Goal: Task Accomplishment & Management: Manage account settings

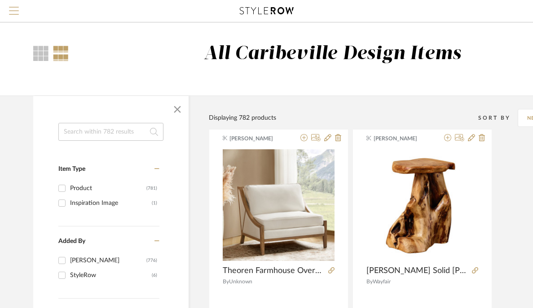
click at [18, 8] on span "Menu" at bounding box center [14, 7] width 10 height 1
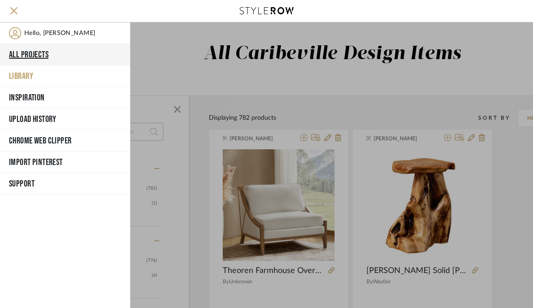
click at [26, 57] on button "All Projects" at bounding box center [65, 55] width 130 height 22
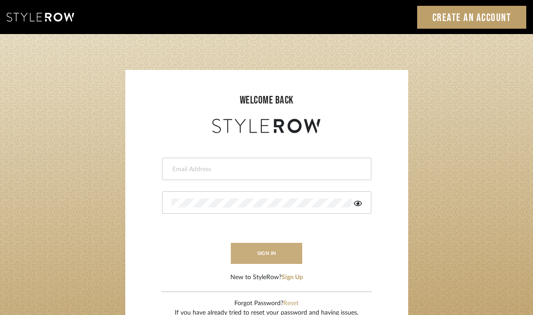
type input "[EMAIL_ADDRESS][DOMAIN_NAME]"
click at [269, 258] on button "sign in" at bounding box center [267, 253] width 72 height 21
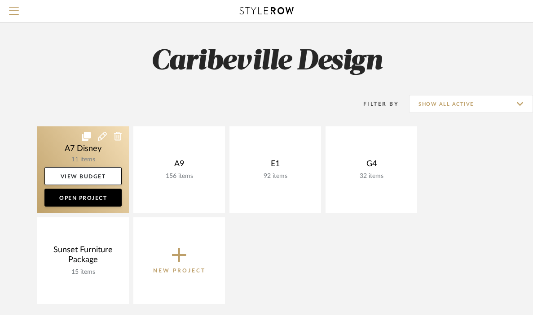
click at [92, 160] on link at bounding box center [83, 170] width 92 height 87
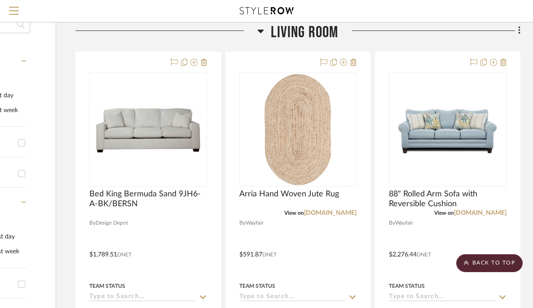
scroll to position [150, 114]
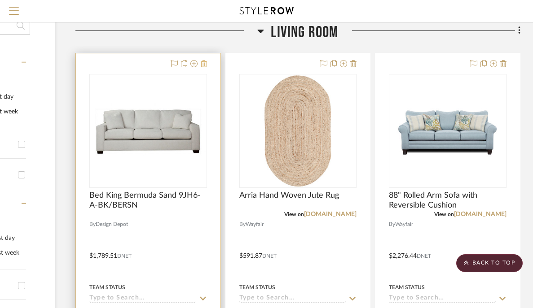
click at [205, 64] on icon at bounding box center [204, 63] width 6 height 7
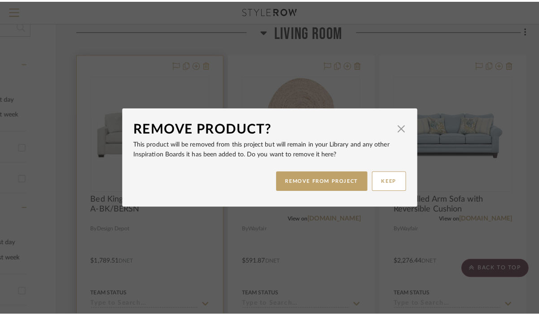
scroll to position [0, 0]
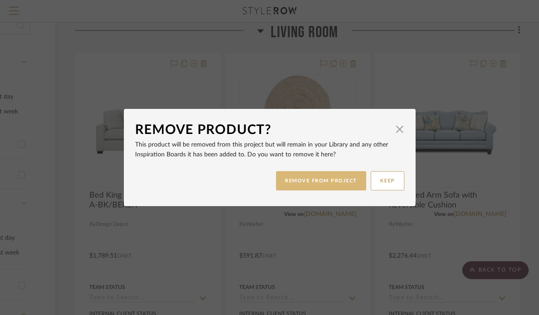
click at [287, 184] on button "REMOVE FROM PROJECT" at bounding box center [321, 180] width 90 height 19
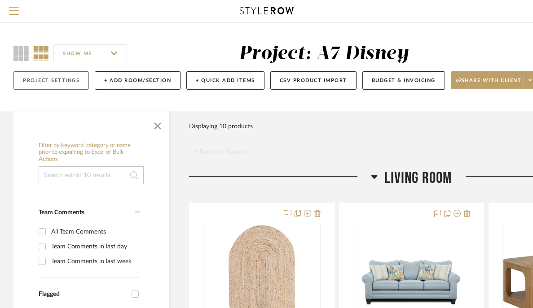
click at [49, 86] on button "Project Settings" at bounding box center [50, 80] width 75 height 18
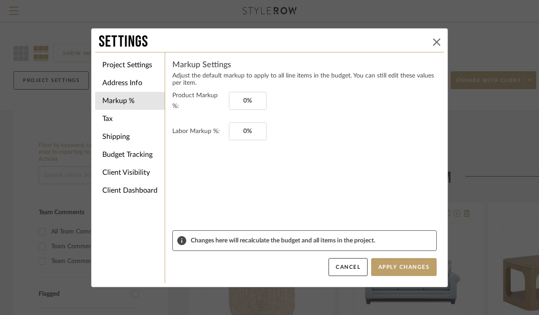
click at [437, 38] on button at bounding box center [436, 42] width 11 height 11
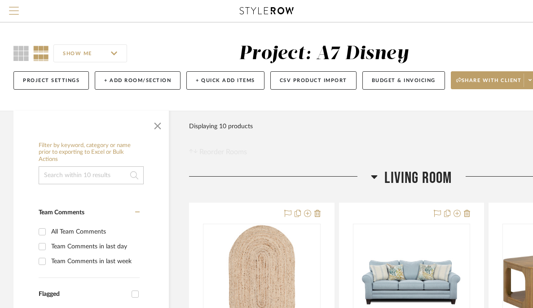
click at [17, 8] on span "Menu" at bounding box center [14, 7] width 10 height 1
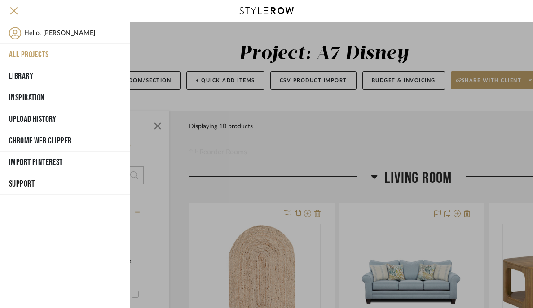
click at [40, 50] on button "All Projects" at bounding box center [65, 55] width 130 height 22
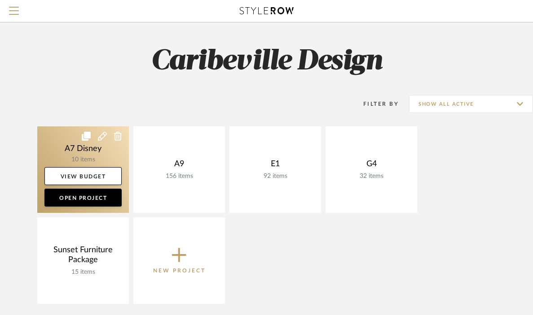
click at [102, 136] on icon at bounding box center [102, 136] width 9 height 9
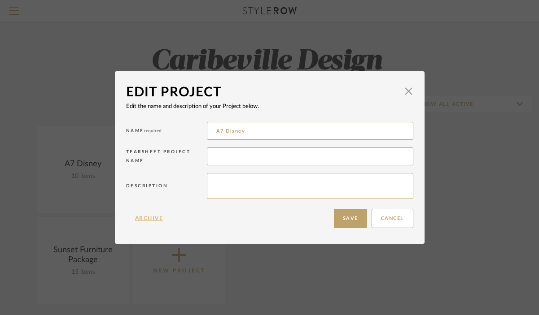
click at [144, 221] on button "Archive" at bounding box center [149, 218] width 46 height 19
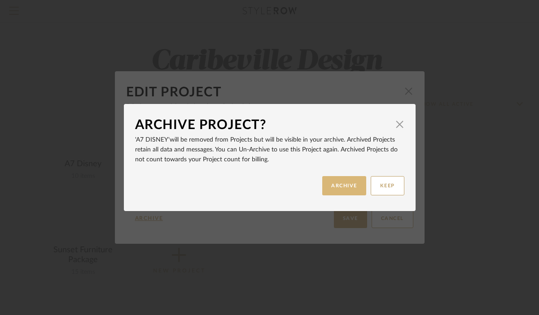
click at [332, 186] on button "ARCHIVE" at bounding box center [344, 185] width 44 height 19
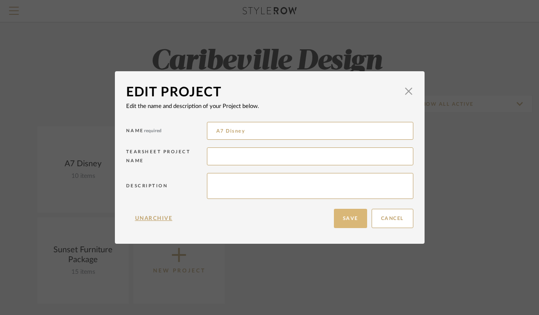
click at [344, 225] on button "Save" at bounding box center [350, 218] width 33 height 19
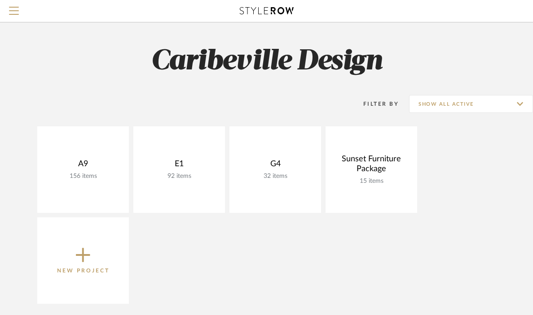
click at [76, 258] on icon at bounding box center [83, 255] width 14 height 19
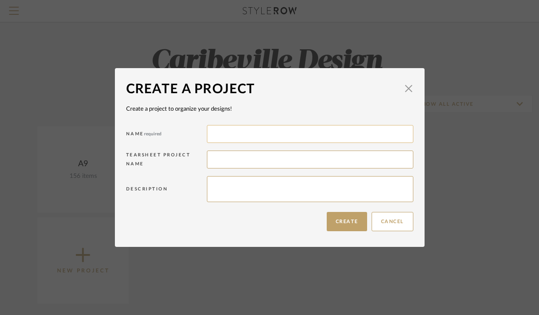
click at [212, 137] on input at bounding box center [310, 134] width 206 height 18
type input "F7"
click at [327, 225] on button "Create" at bounding box center [347, 221] width 40 height 19
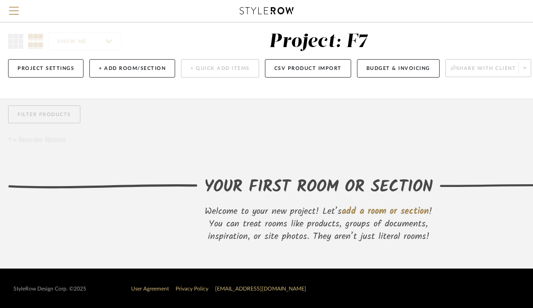
scroll to position [21, 5]
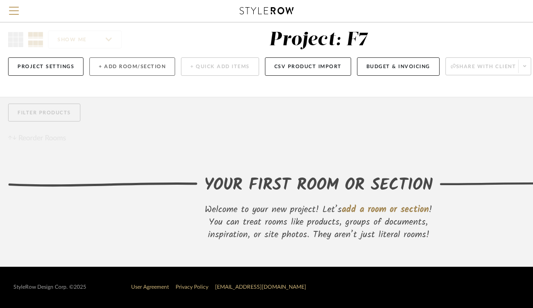
click at [136, 62] on button "+ Add Room/Section" at bounding box center [132, 66] width 86 height 18
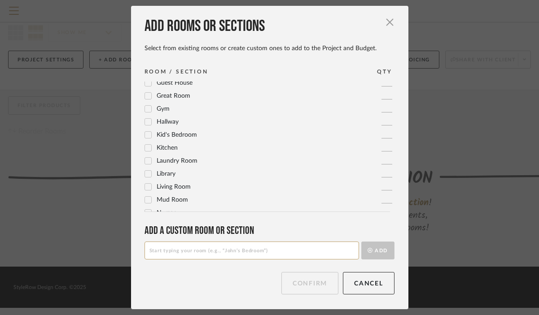
scroll to position [177, 0]
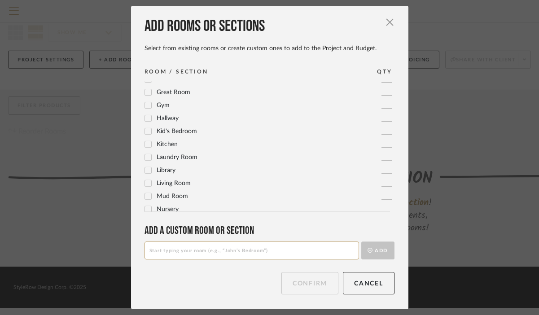
click at [180, 184] on span "Living Room" at bounding box center [174, 183] width 34 height 6
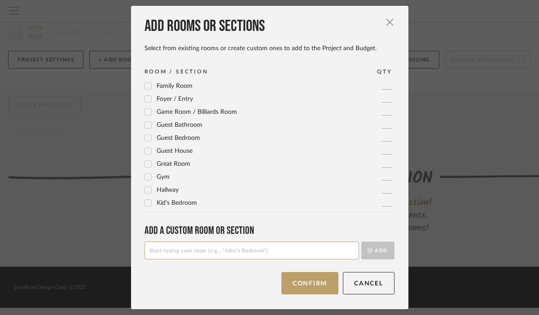
scroll to position [101, 0]
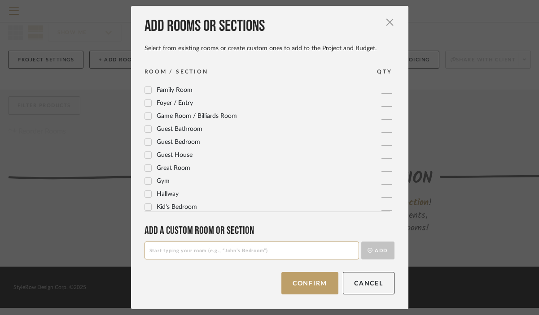
click at [188, 144] on span "Guest Bedroom" at bounding box center [179, 142] width 44 height 6
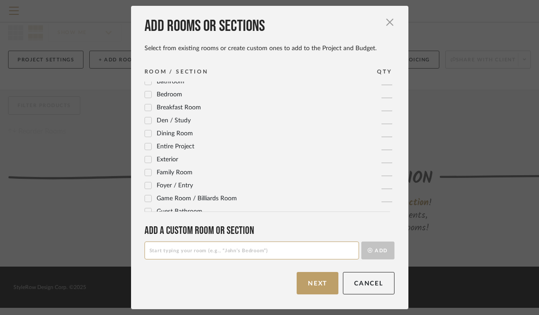
scroll to position [0, 0]
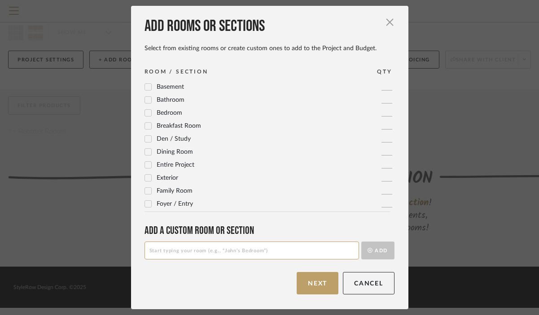
click at [174, 154] on span "Dining Room" at bounding box center [175, 152] width 36 height 6
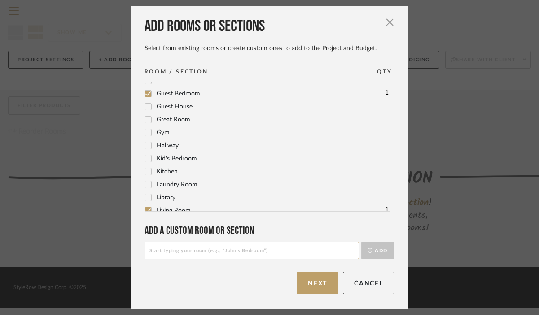
scroll to position [154, 0]
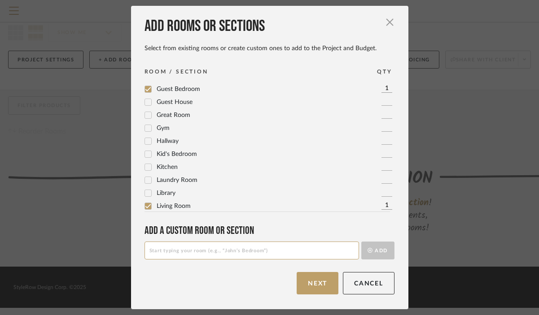
click at [170, 170] on span "Kitchen" at bounding box center [167, 167] width 21 height 6
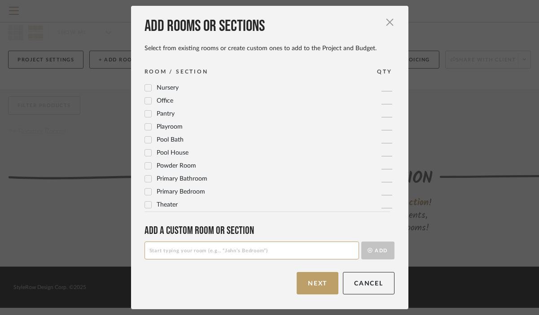
scroll to position [299, 0]
click at [286, 253] on input at bounding box center [251, 251] width 214 height 18
type input "Guest Bedroom 2"
click at [383, 251] on button "Add" at bounding box center [377, 251] width 33 height 18
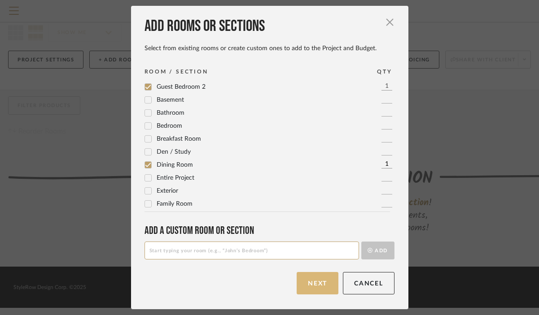
click at [315, 286] on button "Next" at bounding box center [318, 283] width 42 height 22
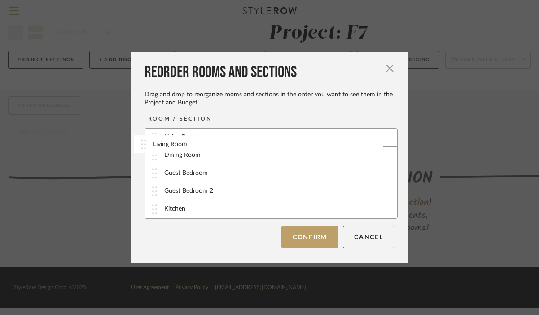
drag, startPoint x: 287, startPoint y: 210, endPoint x: 278, endPoint y: 144, distance: 65.7
drag, startPoint x: 260, startPoint y: 211, endPoint x: 258, endPoint y: 161, distance: 50.3
click at [241, 174] on div "Dining Room" at bounding box center [271, 174] width 252 height 18
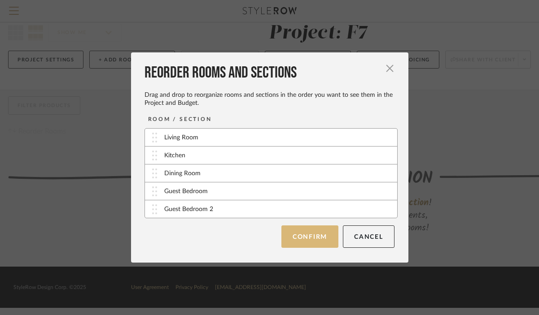
click at [306, 236] on button "Confirm" at bounding box center [309, 237] width 57 height 22
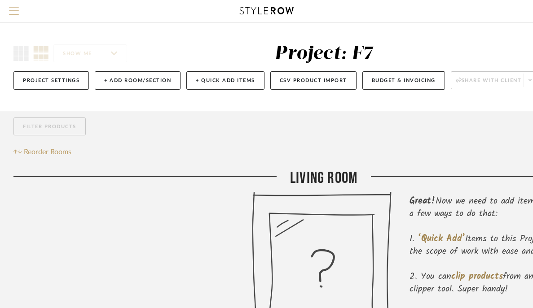
click at [15, 9] on span "Menu" at bounding box center [14, 13] width 10 height 13
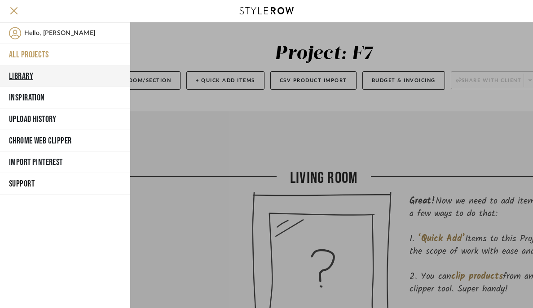
click at [40, 75] on button "Library" at bounding box center [65, 77] width 130 height 22
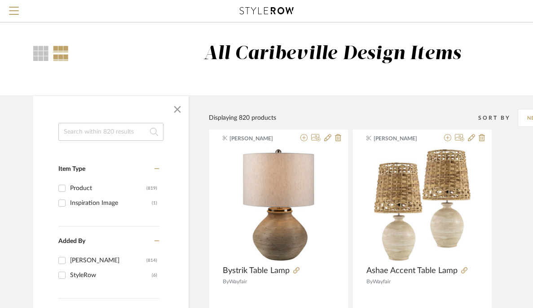
click at [96, 135] on input at bounding box center [110, 132] width 105 height 18
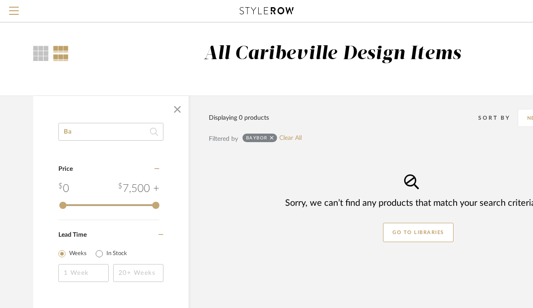
type input "B"
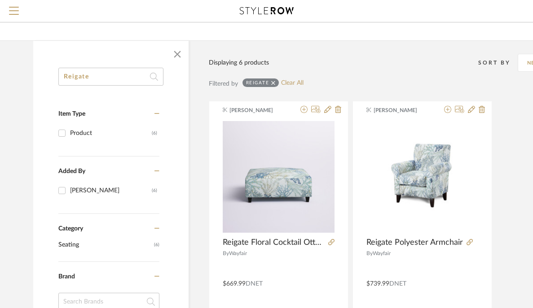
scroll to position [45, 0]
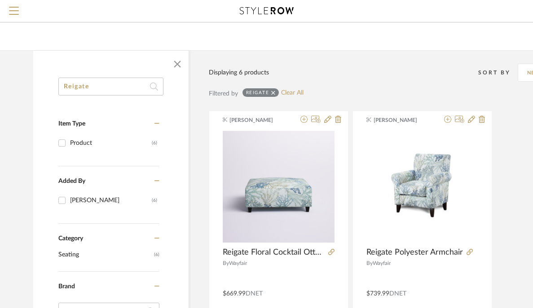
click at [114, 90] on input "Reigate" at bounding box center [110, 87] width 105 height 18
type input "R"
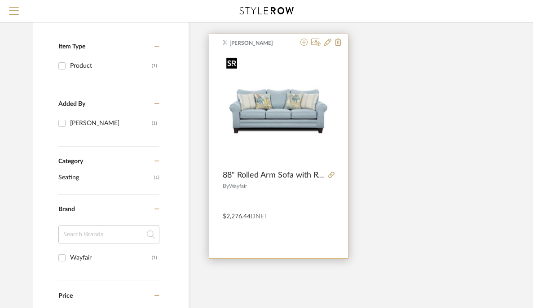
scroll to position [123, 0]
click at [304, 42] on icon at bounding box center [303, 41] width 7 height 7
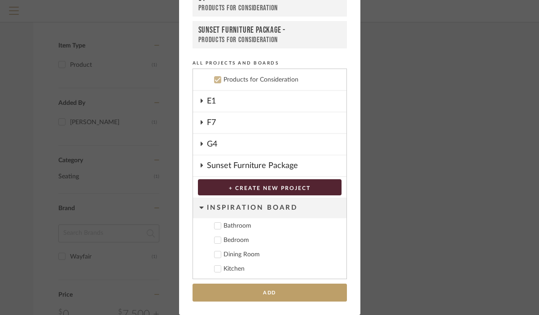
scroll to position [309, 0]
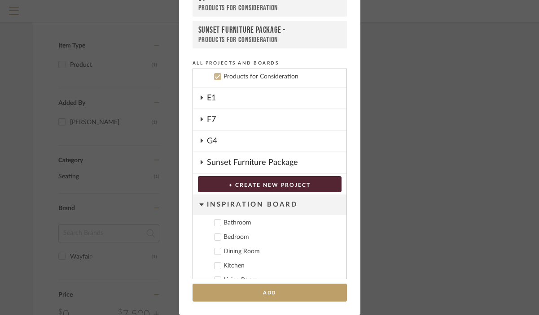
click at [263, 117] on div "F7" at bounding box center [277, 119] width 140 height 21
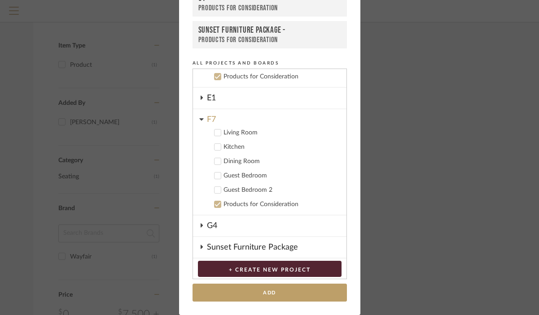
click at [245, 134] on div "Living Room" at bounding box center [281, 133] width 116 height 8
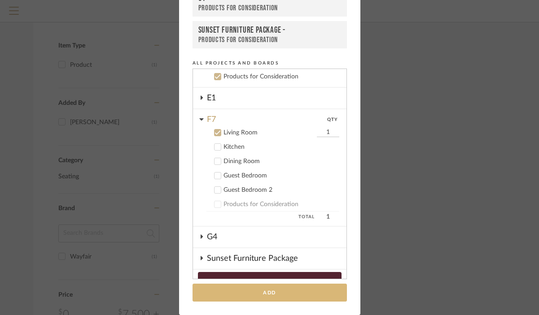
click at [236, 297] on button "Add" at bounding box center [269, 293] width 154 height 18
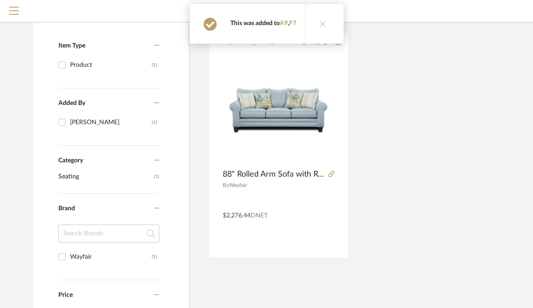
scroll to position [0, 0]
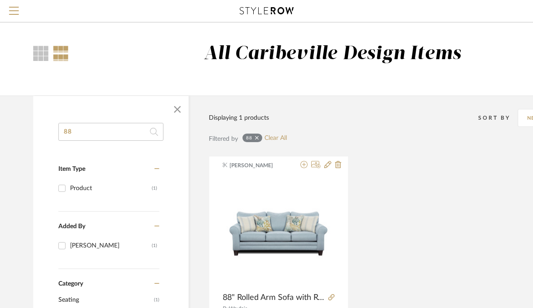
click at [112, 139] on input "88" at bounding box center [110, 132] width 105 height 18
type input "8"
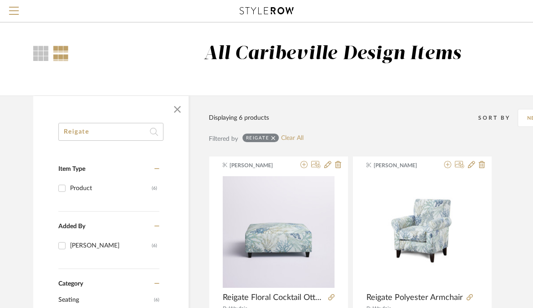
click at [103, 135] on input "Reigate" at bounding box center [110, 132] width 105 height 18
type input "R"
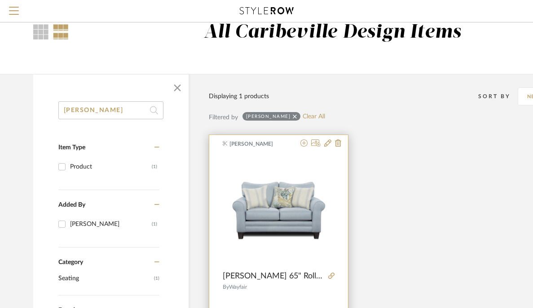
scroll to position [54, 0]
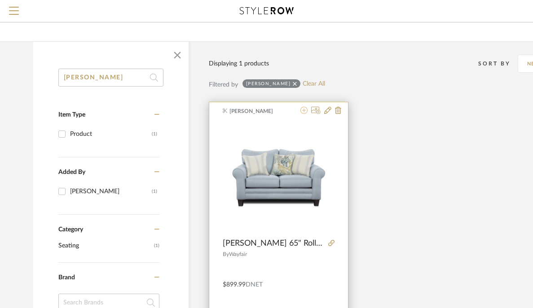
click at [303, 114] on icon at bounding box center [303, 110] width 7 height 7
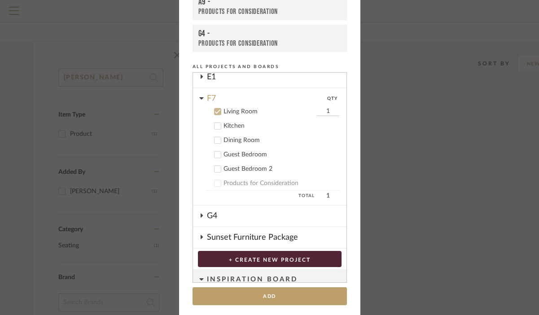
scroll to position [90, 0]
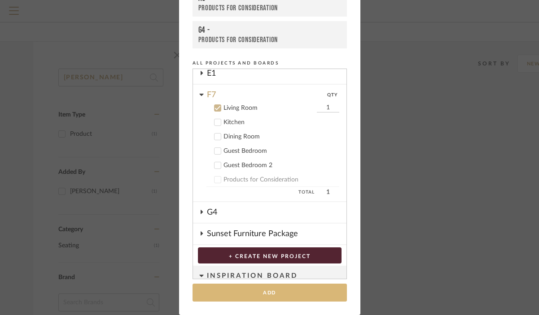
click at [260, 297] on button "Add" at bounding box center [269, 293] width 154 height 18
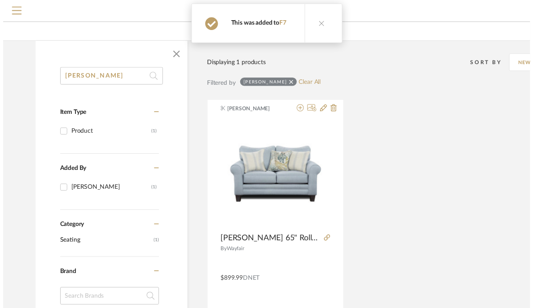
scroll to position [54, 0]
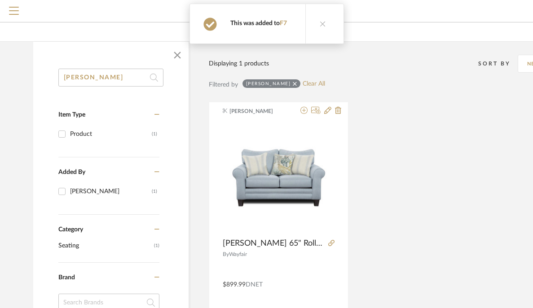
click at [127, 77] on input "Desousa" at bounding box center [110, 78] width 105 height 18
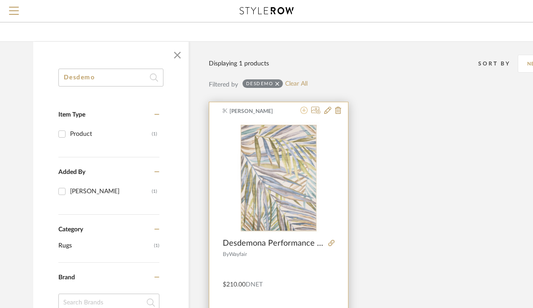
click at [303, 113] on icon at bounding box center [303, 110] width 7 height 7
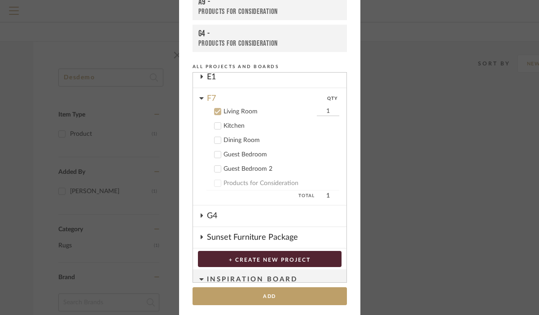
scroll to position [90, 0]
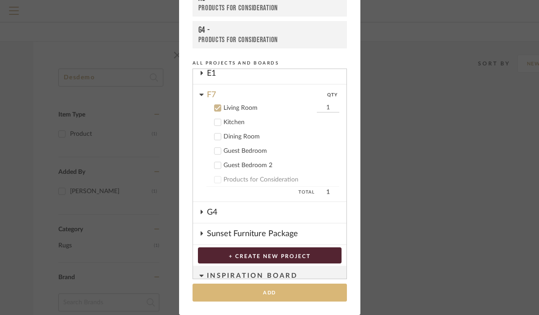
click at [263, 290] on button "Add" at bounding box center [269, 293] width 154 height 18
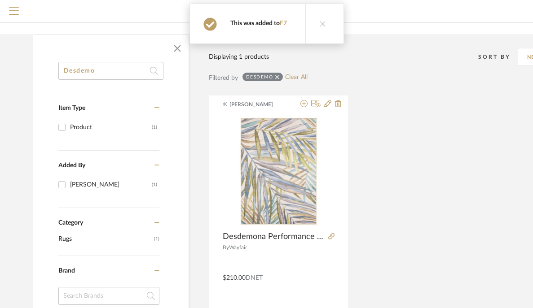
scroll to position [63, 0]
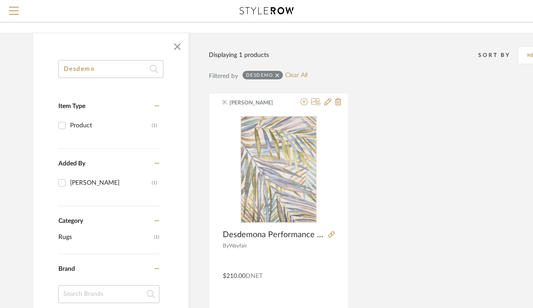
click at [140, 72] on input "Desdemo" at bounding box center [110, 69] width 105 height 18
type input "D"
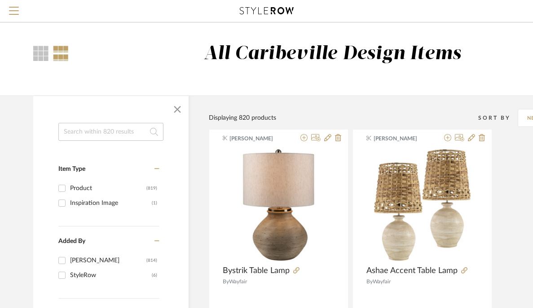
click at [81, 135] on input at bounding box center [110, 132] width 105 height 18
type input "Twin XL"
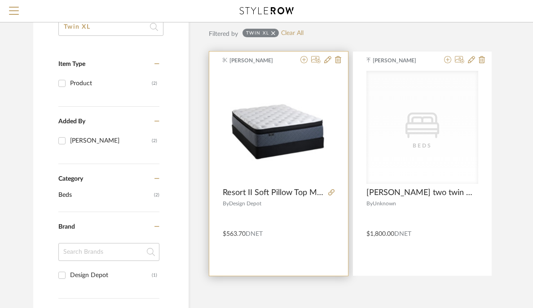
scroll to position [106, 0]
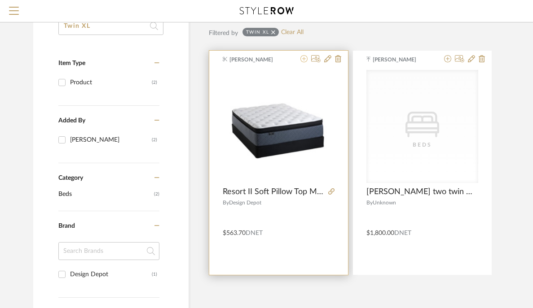
click at [307, 58] on icon at bounding box center [303, 58] width 7 height 7
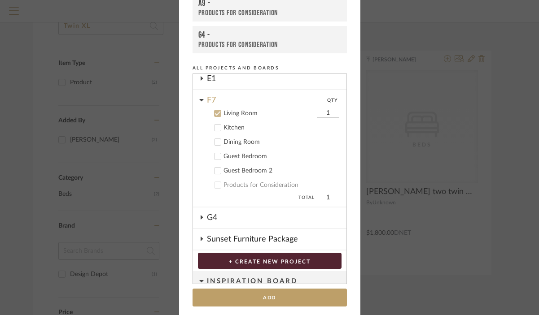
scroll to position [48, 0]
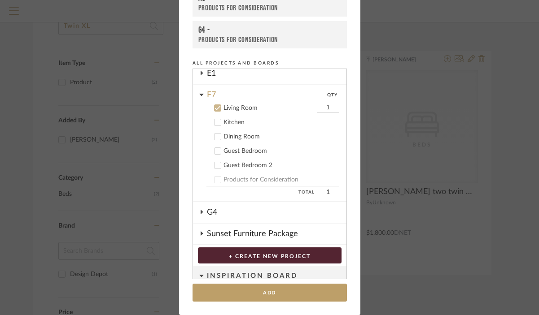
click at [246, 149] on div "Guest Bedroom" at bounding box center [281, 152] width 116 height 8
click at [246, 164] on div "Guest Bedroom 2" at bounding box center [281, 166] width 116 height 8
click at [236, 108] on div "Living Room" at bounding box center [268, 109] width 91 height 8
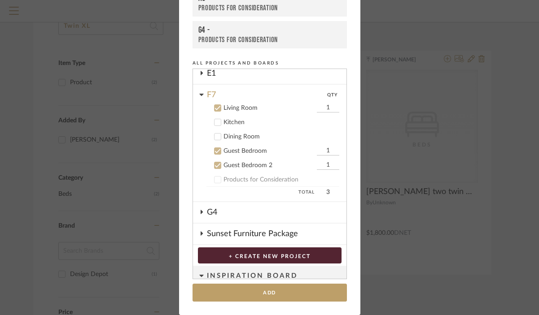
click at [320, 153] on input "1" at bounding box center [328, 151] width 22 height 9
type input "2"
click at [323, 165] on input "1" at bounding box center [328, 165] width 22 height 9
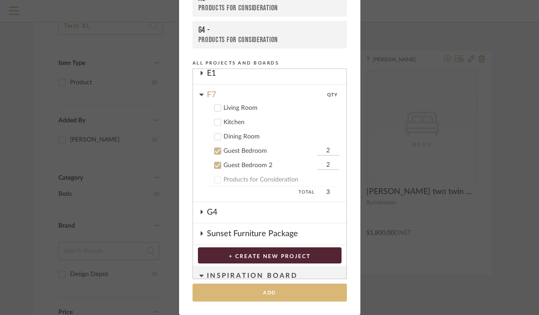
type input "2"
click at [292, 291] on button "Add" at bounding box center [269, 293] width 154 height 18
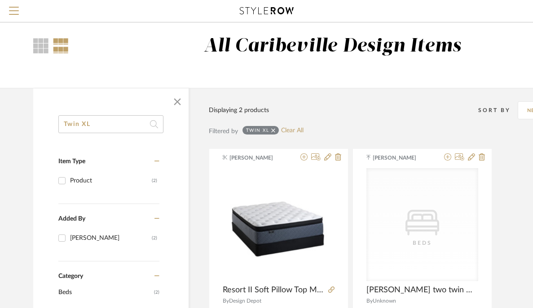
scroll to position [0, 0]
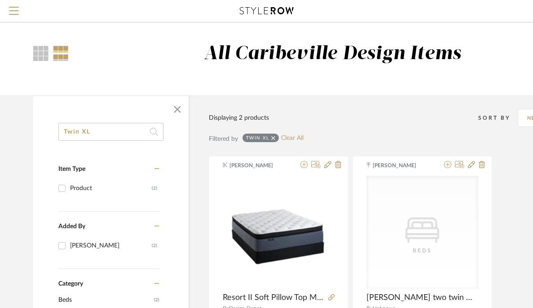
click at [130, 133] on input "Twin XL" at bounding box center [110, 132] width 105 height 18
type input "T"
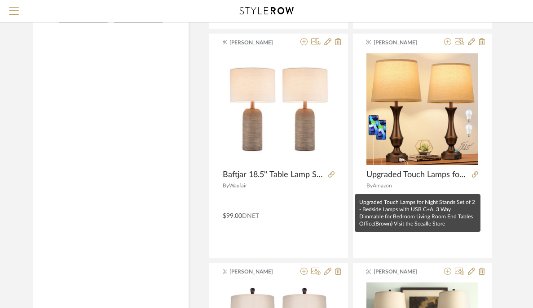
scroll to position [583, 0]
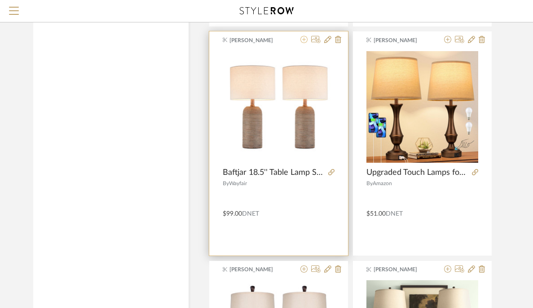
type input "Lamp"
click at [306, 39] on icon at bounding box center [303, 39] width 7 height 7
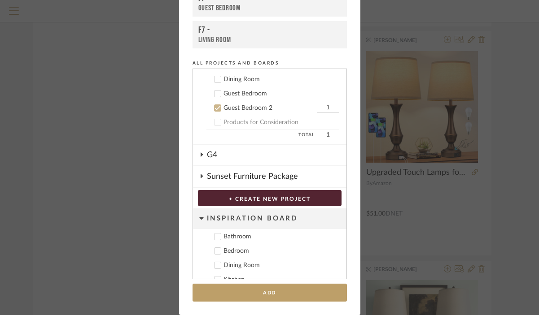
scroll to position [87, 0]
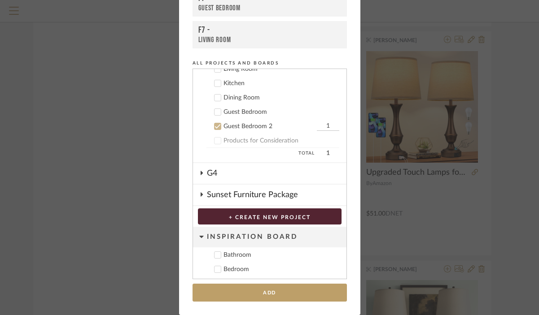
click at [258, 113] on div "Guest Bedroom" at bounding box center [281, 113] width 116 height 8
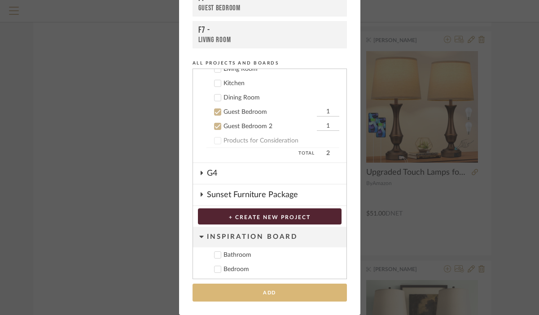
click at [265, 291] on button "Add" at bounding box center [269, 293] width 154 height 18
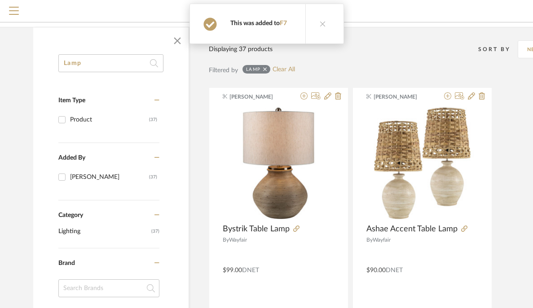
scroll to position [0, 0]
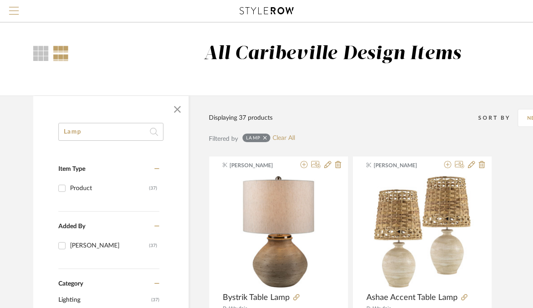
click at [16, 8] on span "Menu" at bounding box center [14, 7] width 10 height 1
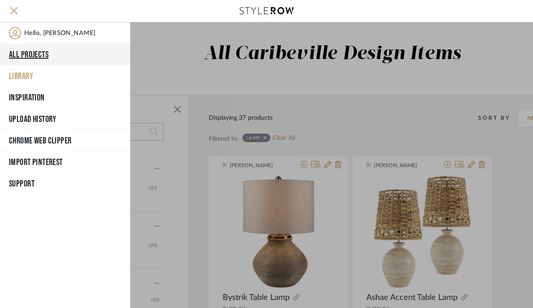
click at [27, 53] on button "All Projects" at bounding box center [65, 55] width 130 height 22
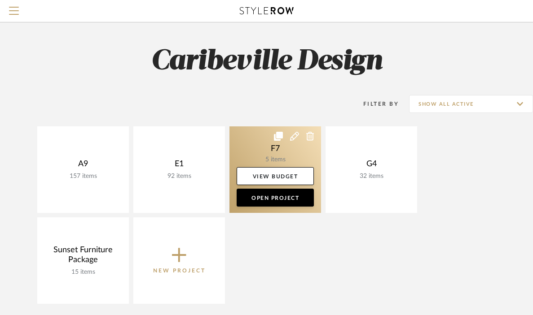
click at [271, 153] on link at bounding box center [275, 170] width 92 height 87
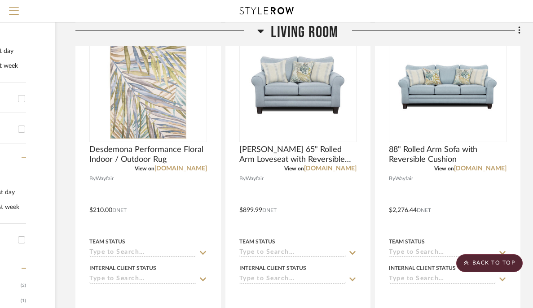
scroll to position [197, 114]
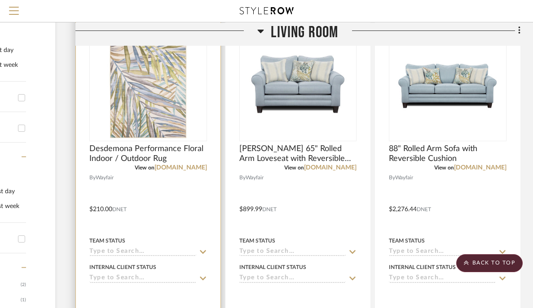
click at [105, 208] on div at bounding box center [148, 203] width 144 height 393
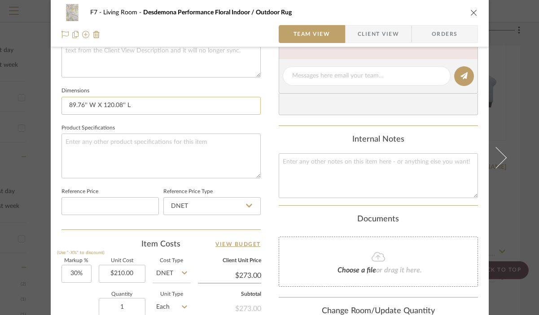
scroll to position [390, 0]
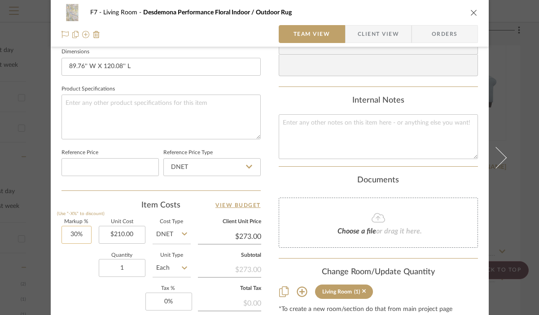
type input "30"
click at [83, 234] on input "30" at bounding box center [76, 235] width 30 height 18
type input "210.00"
click at [133, 234] on input "210.00" at bounding box center [122, 235] width 47 height 18
type input "0%"
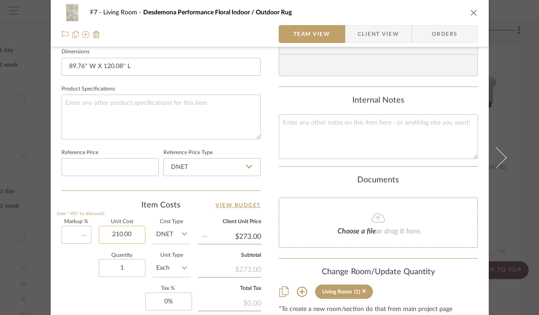
type input "$210.00"
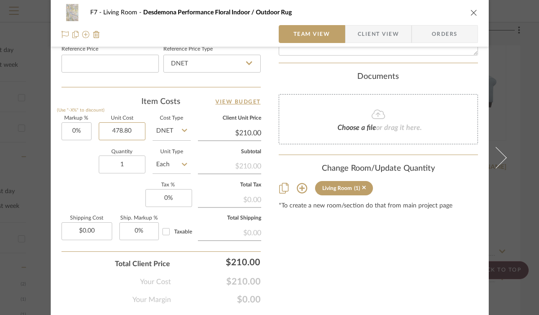
scroll to position [518, 0]
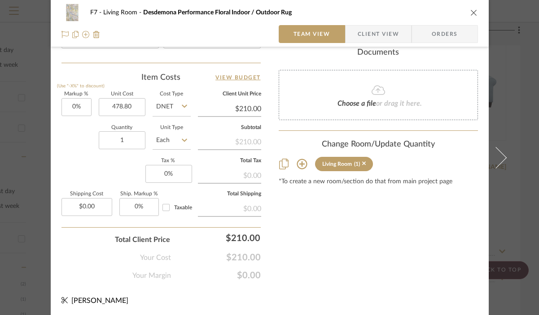
type input "$478.80"
click at [127, 149] on sr-form-field "Quantity 1" at bounding box center [122, 142] width 47 height 32
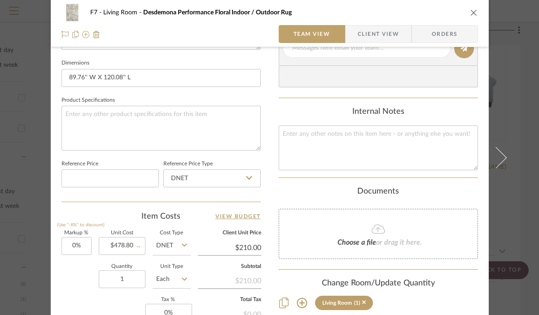
type input "$478.80"
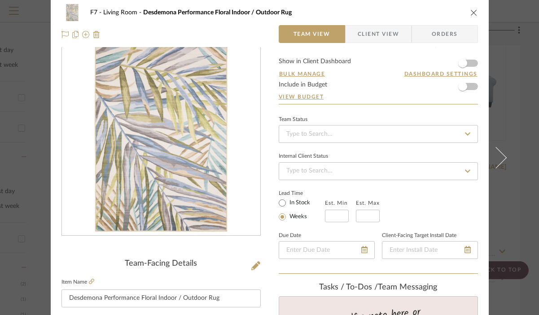
scroll to position [0, 0]
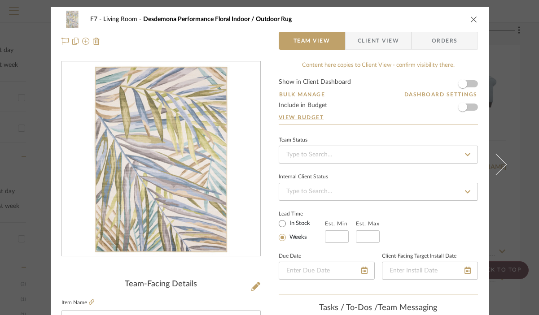
click at [471, 18] on icon "close" at bounding box center [473, 19] width 7 height 7
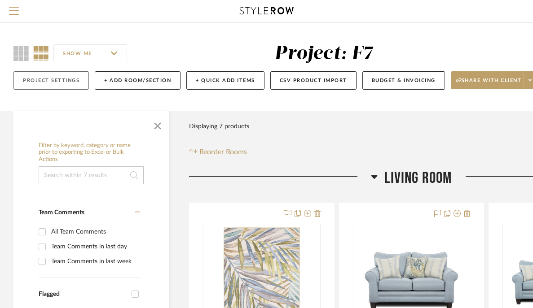
click at [76, 79] on button "Project Settings" at bounding box center [50, 80] width 75 height 18
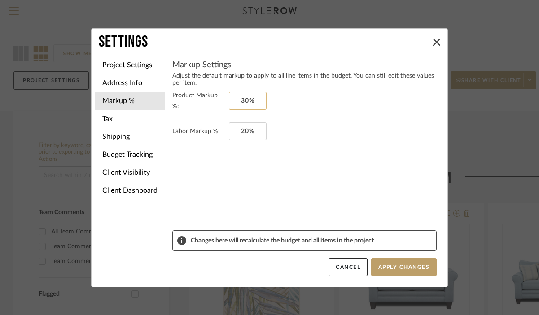
type input "30"
click at [257, 101] on input "30" at bounding box center [248, 101] width 38 height 18
type input "20"
click at [255, 127] on input "20" at bounding box center [248, 131] width 38 height 18
click at [135, 67] on li "Project Settings" at bounding box center [130, 65] width 70 height 18
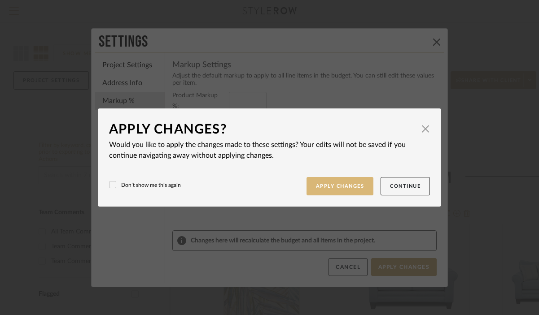
click at [336, 179] on button "Apply Changes" at bounding box center [339, 186] width 67 height 18
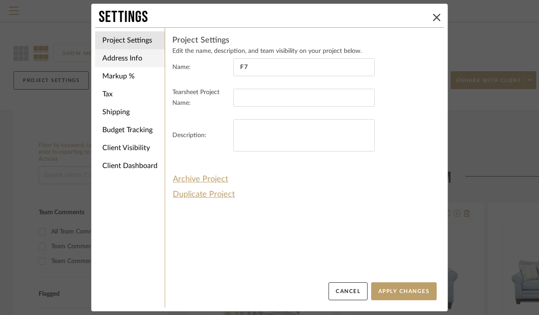
click at [135, 63] on li "Address Info" at bounding box center [130, 58] width 70 height 18
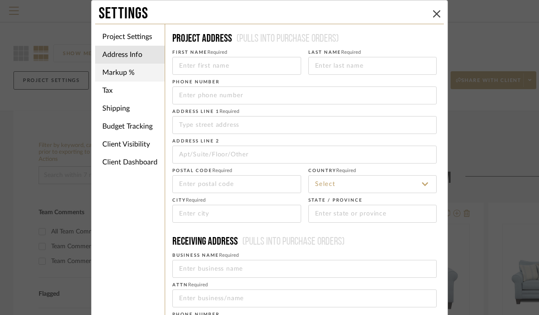
click at [135, 79] on li "Markup %" at bounding box center [130, 73] width 70 height 18
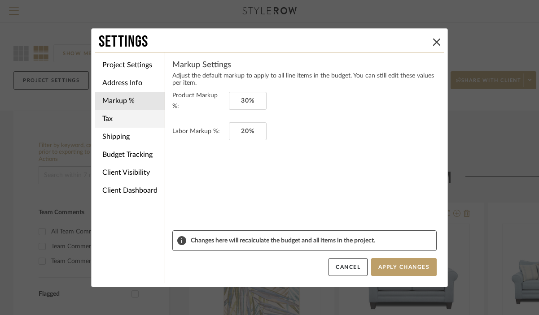
click at [134, 122] on li "Tax" at bounding box center [130, 119] width 70 height 18
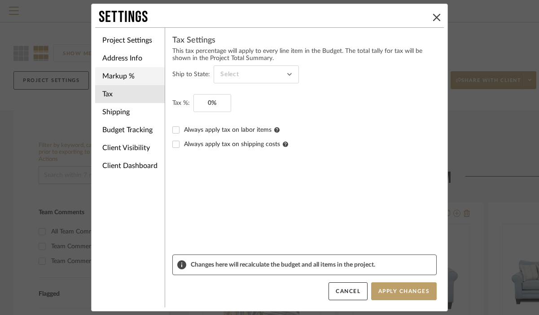
click at [130, 82] on li "Markup %" at bounding box center [130, 76] width 70 height 18
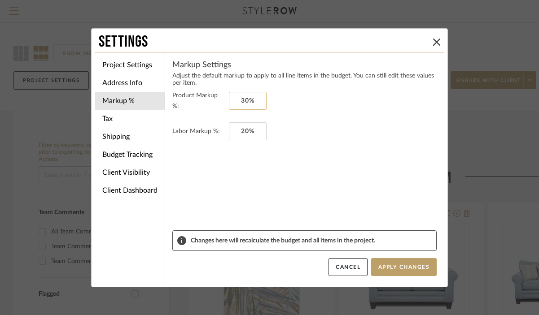
type input "30"
click at [256, 99] on input "30" at bounding box center [248, 101] width 38 height 18
type input "0%"
type input "20"
click at [252, 133] on input "20" at bounding box center [248, 131] width 38 height 18
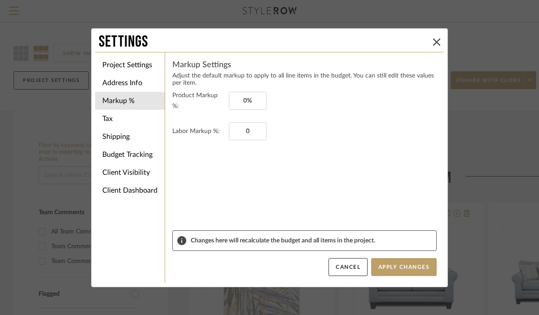
type input "0%"
click at [283, 163] on form "Product Markup %: 0% Labor Markup %: 0%" at bounding box center [304, 160] width 264 height 140
click at [386, 267] on button "Apply Changes" at bounding box center [404, 267] width 66 height 18
click at [128, 170] on li "Client Visibility" at bounding box center [130, 173] width 70 height 18
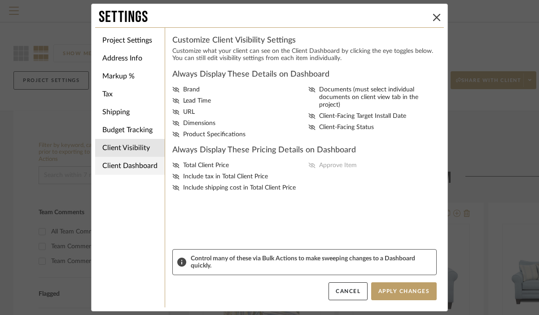
click at [133, 170] on li "Client Dashboard" at bounding box center [130, 166] width 70 height 18
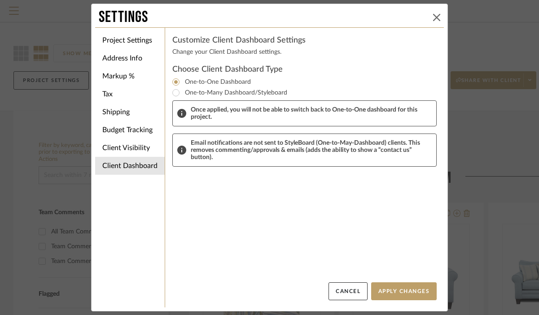
click at [433, 13] on button at bounding box center [436, 17] width 11 height 11
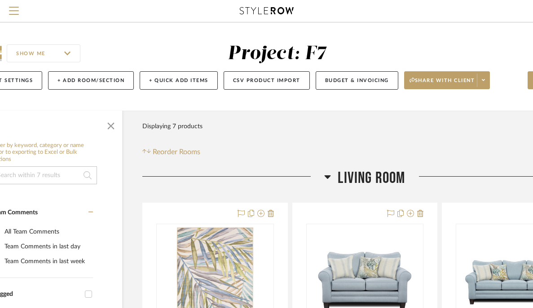
scroll to position [0, 64]
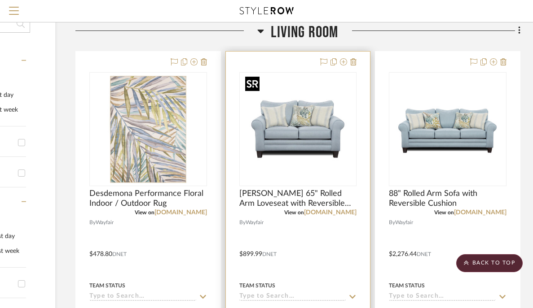
click at [321, 133] on img "0" at bounding box center [297, 129] width 112 height 112
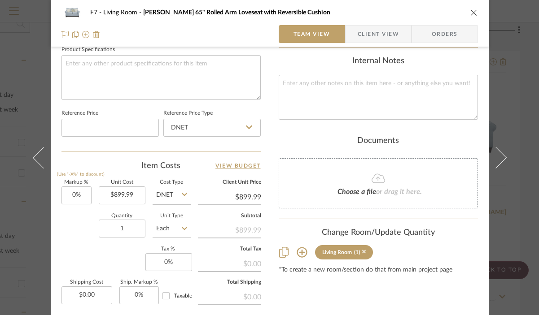
scroll to position [436, 0]
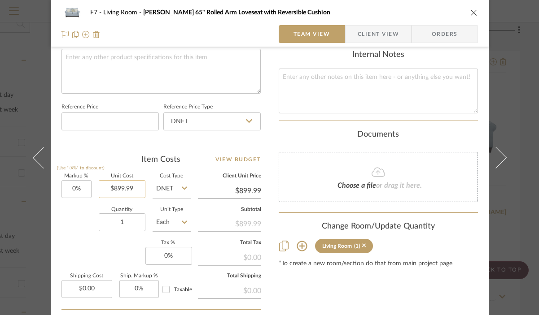
type input "899.99"
click at [133, 188] on input "899.99" at bounding box center [122, 189] width 47 height 18
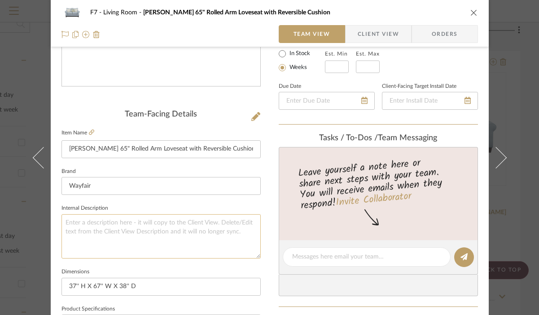
scroll to position [206, 0]
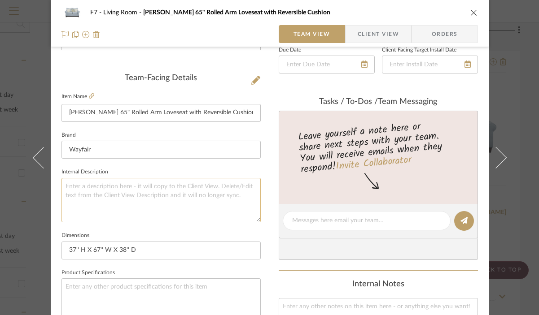
type input "$1,966.50"
click at [149, 211] on textarea at bounding box center [160, 200] width 199 height 44
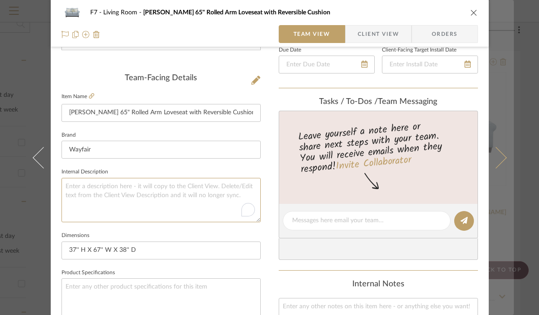
type input "$1,966.50"
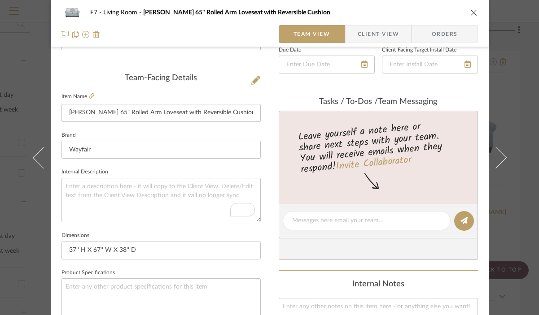
click at [476, 10] on div "F7 Living Room Desousa 65" Rolled Arm Loveseat with Reversible Cushion Team Vie…" at bounding box center [270, 23] width 438 height 47
click at [471, 11] on icon "close" at bounding box center [473, 12] width 7 height 7
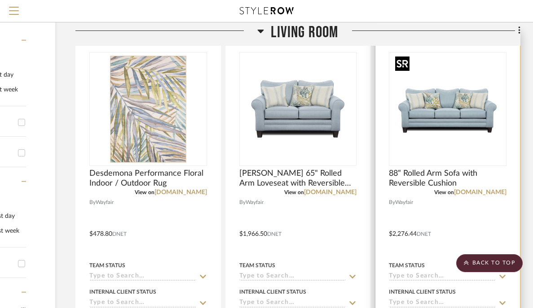
scroll to position [187, 114]
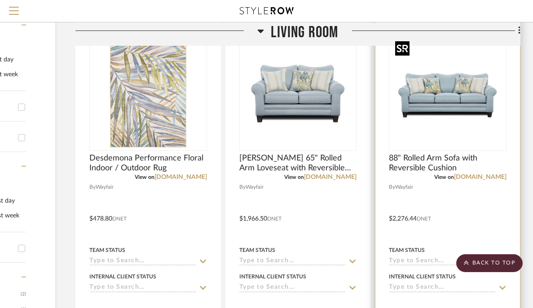
click at [459, 130] on img "0" at bounding box center [447, 94] width 112 height 112
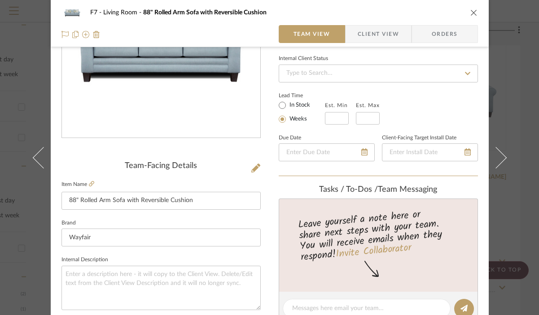
scroll to position [120, 0]
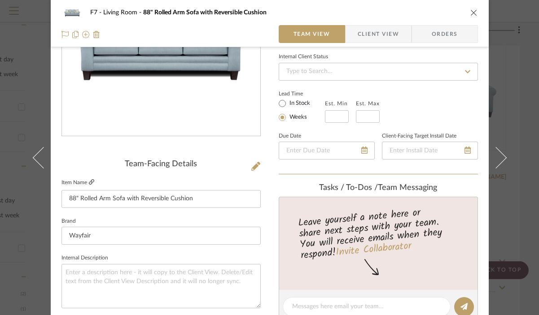
click at [90, 184] on icon at bounding box center [91, 181] width 5 height 5
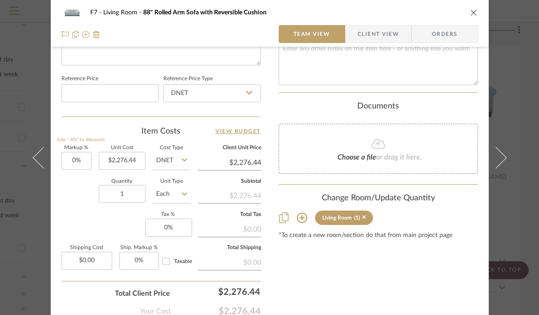
scroll to position [470, 0]
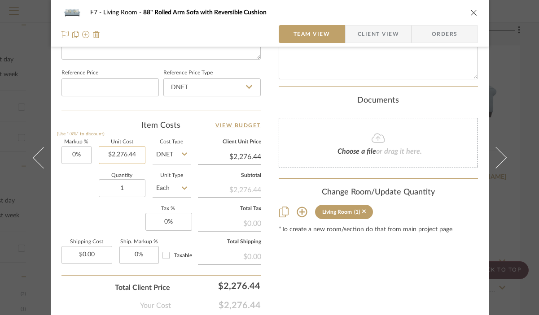
type input "2276.44"
click at [140, 159] on input "2276.44" at bounding box center [122, 155] width 47 height 18
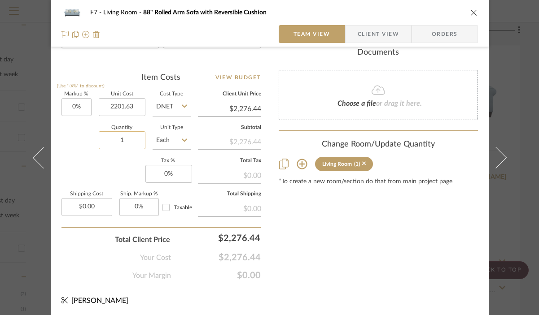
type input "$2,201.63"
click at [140, 144] on input "1" at bounding box center [122, 140] width 47 height 18
type input "$2,201.63"
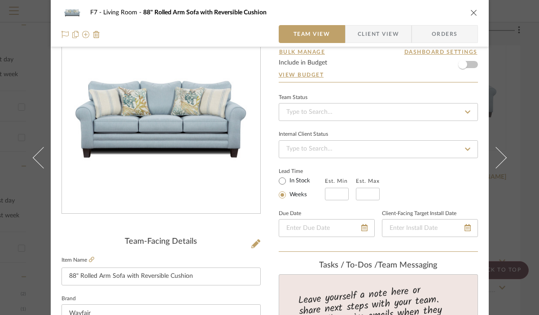
scroll to position [0, 0]
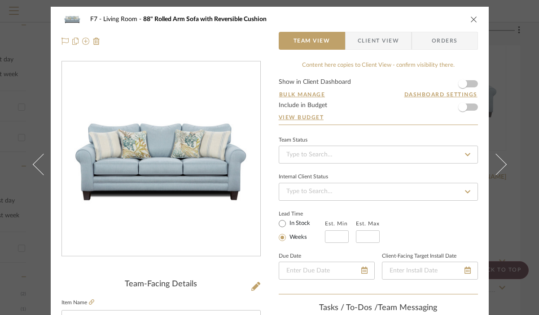
click at [472, 17] on icon "close" at bounding box center [473, 19] width 7 height 7
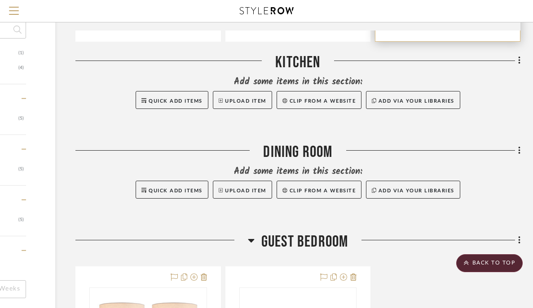
scroll to position [555, 114]
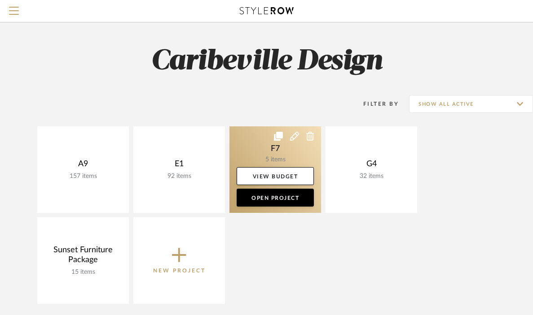
click at [262, 161] on link at bounding box center [275, 170] width 92 height 87
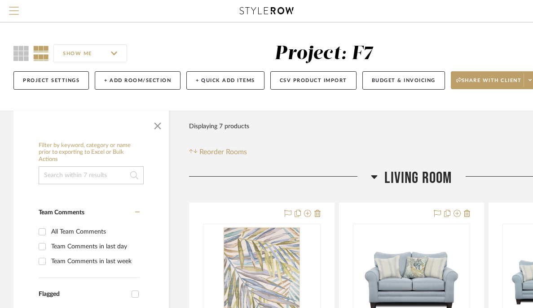
click at [16, 8] on span "Menu" at bounding box center [14, 7] width 10 height 1
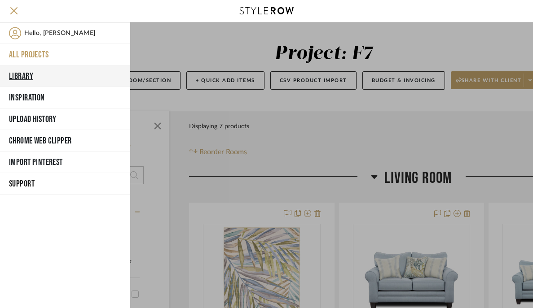
click at [40, 74] on button "Library" at bounding box center [65, 77] width 130 height 22
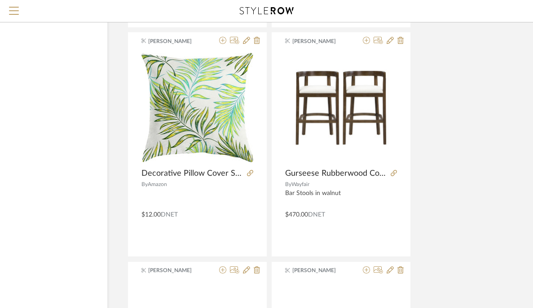
scroll to position [1480, 81]
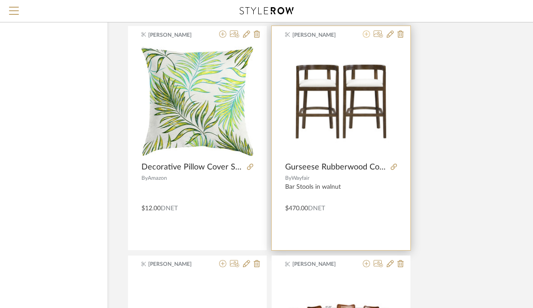
click at [368, 37] on icon at bounding box center [366, 34] width 7 height 7
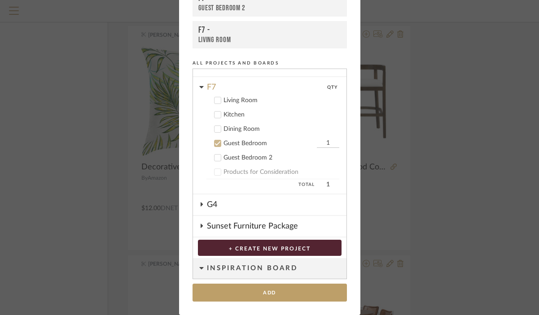
scroll to position [33, 0]
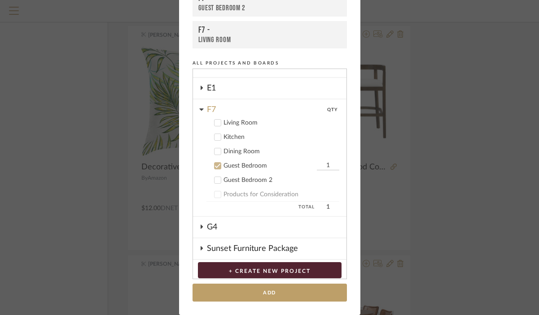
click at [241, 167] on div "Guest Bedroom" at bounding box center [268, 166] width 91 height 8
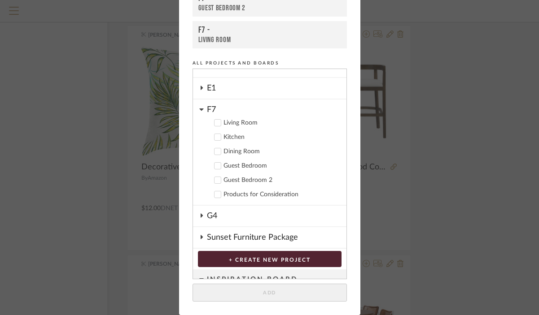
click at [239, 136] on div "Kitchen" at bounding box center [281, 138] width 116 height 8
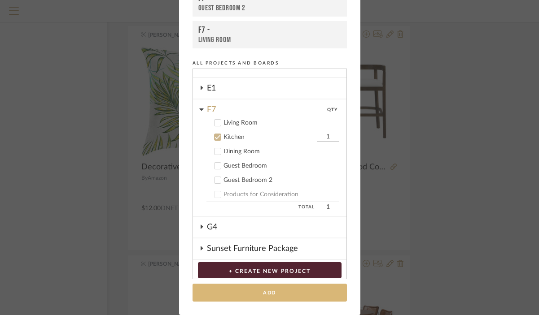
click at [263, 294] on button "Add" at bounding box center [269, 293] width 154 height 18
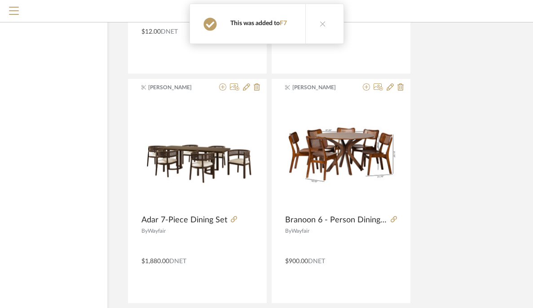
scroll to position [1657, 81]
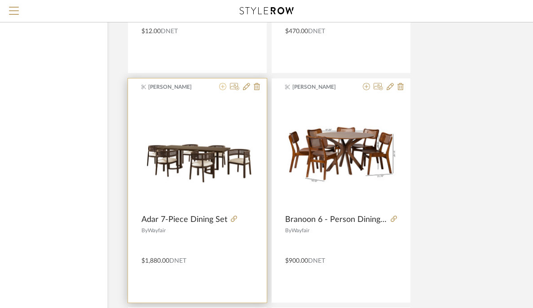
click at [224, 85] on icon at bounding box center [222, 86] width 7 height 7
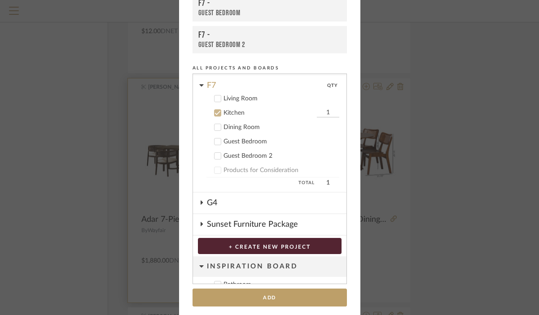
scroll to position [90, 0]
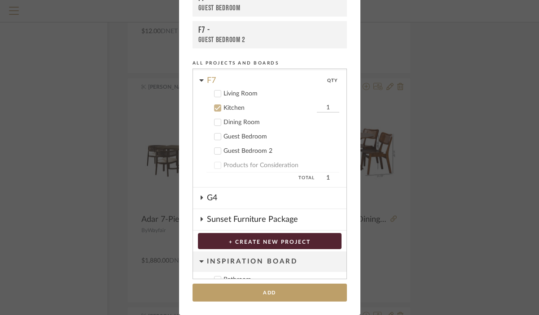
click at [232, 122] on div "Dining Room" at bounding box center [281, 123] width 116 height 8
click at [228, 109] on div "Kitchen" at bounding box center [268, 109] width 91 height 8
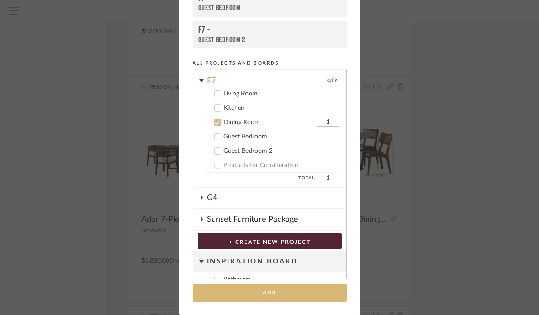
click at [255, 295] on button "Add" at bounding box center [269, 293] width 154 height 18
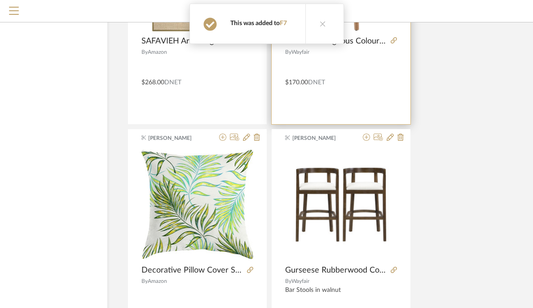
scroll to position [1349, 81]
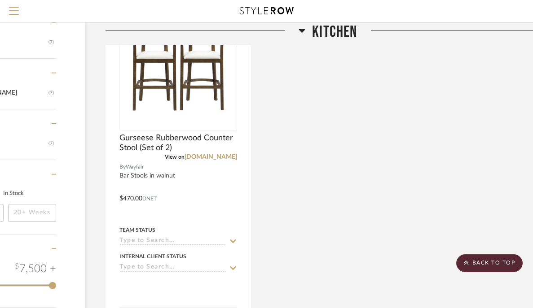
scroll to position [644, 83]
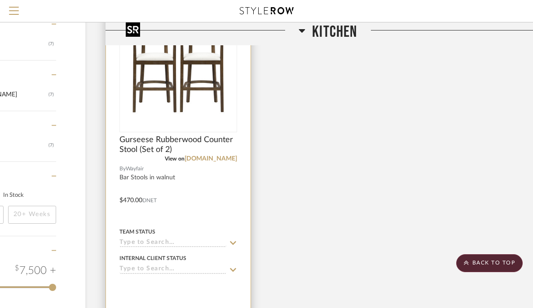
click at [0, 0] on img at bounding box center [0, 0] width 0 height 0
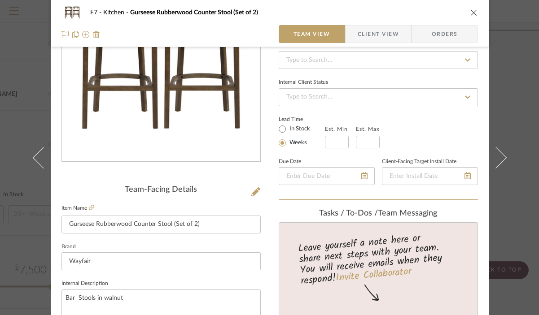
scroll to position [87, 0]
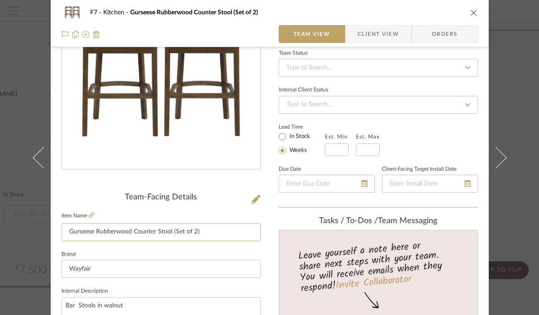
click at [128, 233] on input "Gurseese Rubberwood Counter Stool (Set of 2)" at bounding box center [160, 232] width 199 height 18
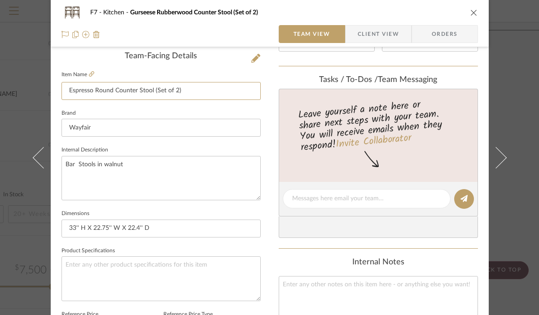
scroll to position [189, 0]
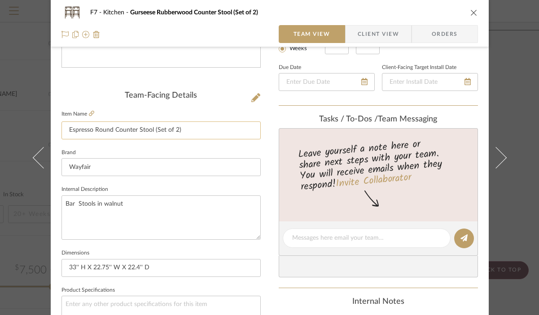
click at [67, 131] on input "Espresso Round Counter Stool (Set of 2)" at bounding box center [160, 131] width 199 height 18
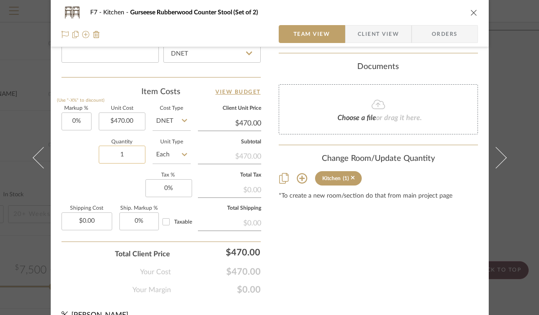
scroll to position [421, 0]
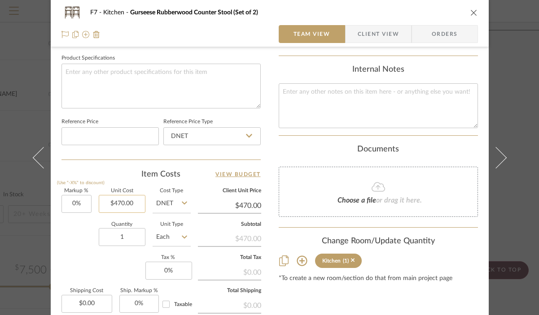
type input "Walnut Espresso Round Counter Stool (Set of 2)"
type input "470.00"
click at [131, 200] on input "470.00" at bounding box center [122, 204] width 47 height 18
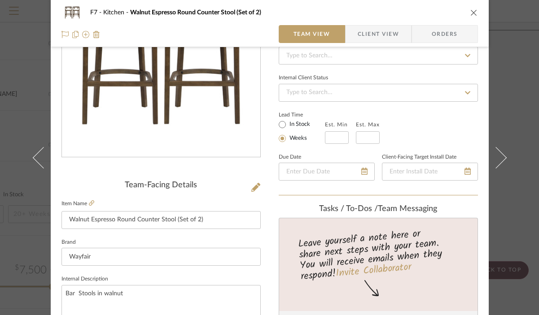
scroll to position [117, 0]
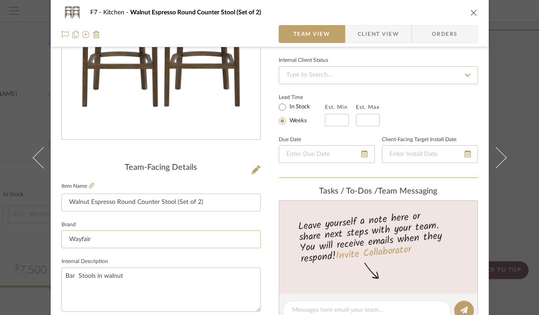
type input "$1,004.63"
click at [161, 240] on input "Wayfair" at bounding box center [160, 240] width 199 height 18
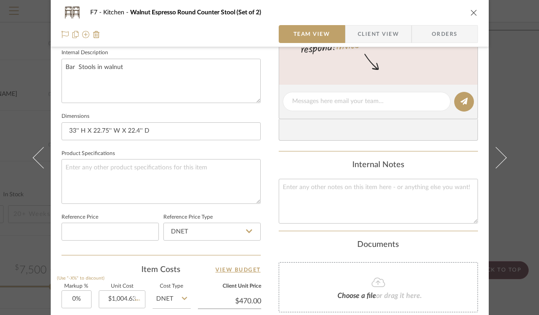
type input "$1,004.63"
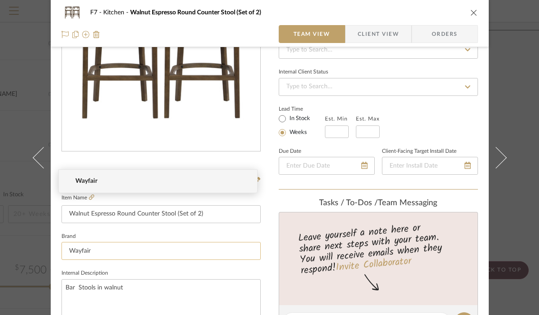
scroll to position [0, 0]
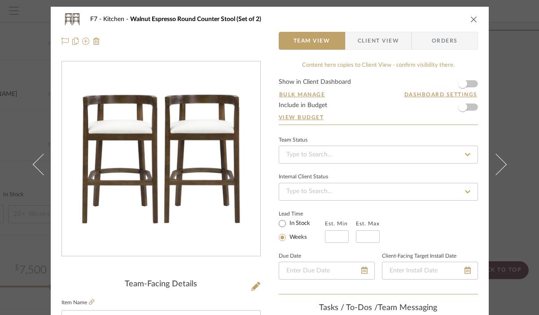
click at [473, 17] on icon "close" at bounding box center [473, 19] width 7 height 7
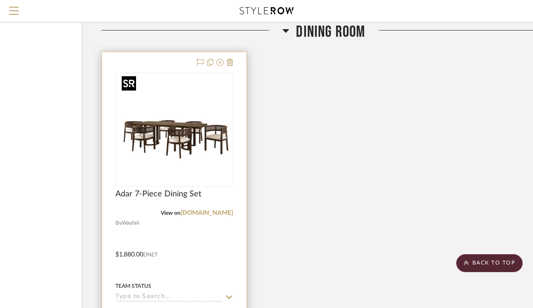
scroll to position [997, 87]
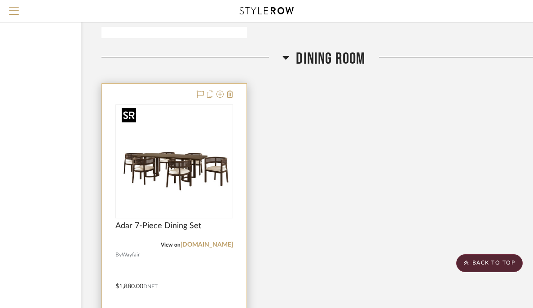
click at [208, 164] on img "0" at bounding box center [174, 161] width 112 height 112
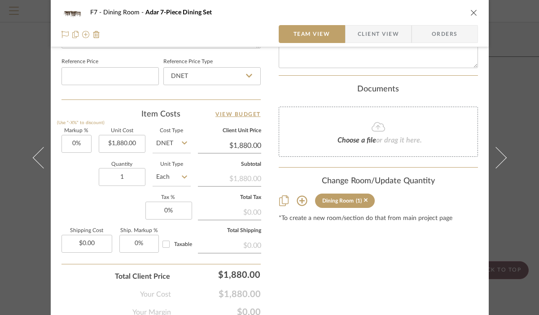
scroll to position [502, 0]
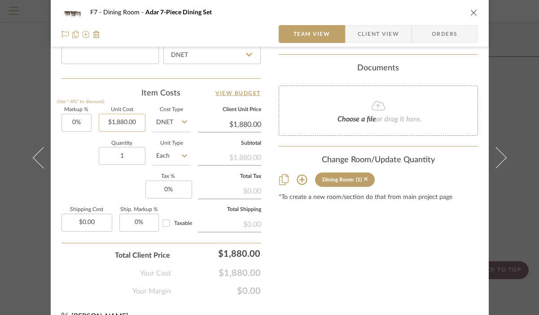
type input "1880.00"
click at [135, 122] on input "1880.00" at bounding box center [122, 123] width 47 height 18
type input "$4,018.50"
click at [135, 152] on input "1" at bounding box center [122, 156] width 47 height 18
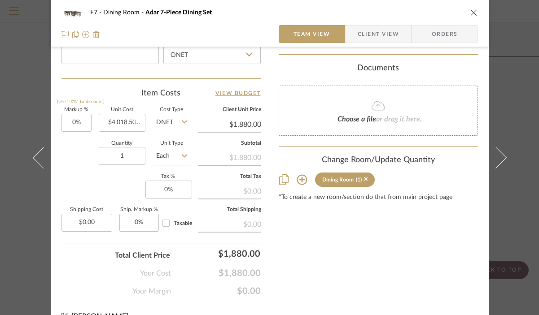
type input "$4,018.50"
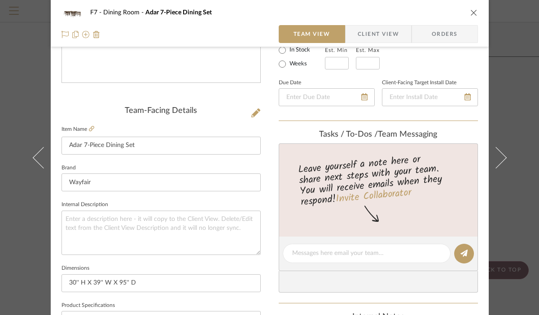
scroll to position [123, 0]
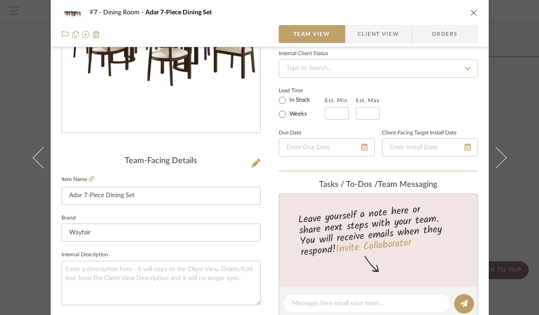
click at [474, 9] on button "close" at bounding box center [474, 13] width 8 height 8
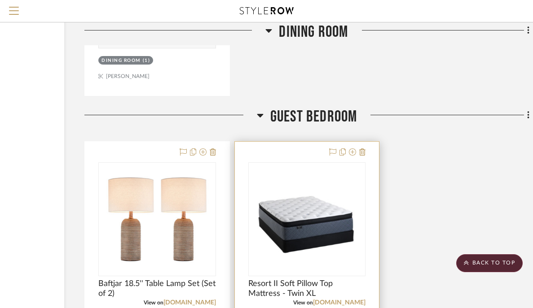
scroll to position [1378, 114]
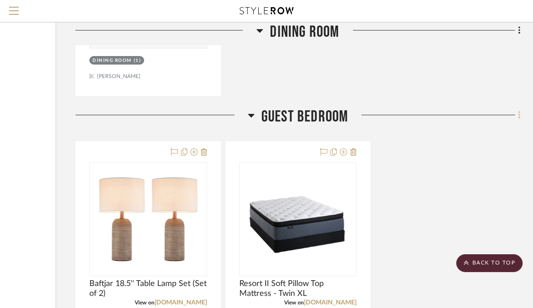
click at [517, 113] on fa-icon at bounding box center [518, 116] width 6 height 15
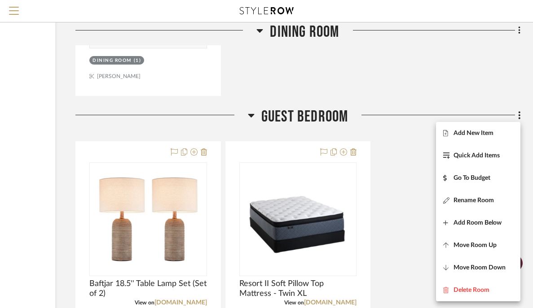
click at [468, 98] on div at bounding box center [266, 154] width 533 height 308
